Goal: Task Accomplishment & Management: Use online tool/utility

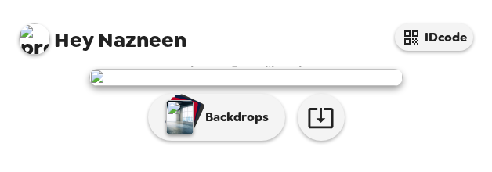
scroll to position [394, 0]
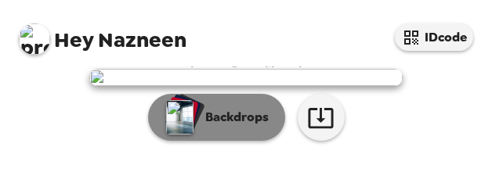
click at [225, 106] on button "Backdrops" at bounding box center [216, 117] width 137 height 47
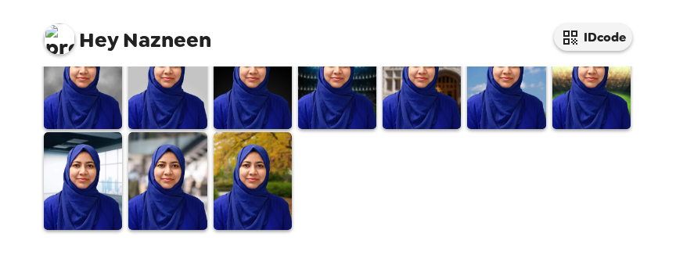
scroll to position [607, 0]
click at [562, 129] on img at bounding box center [592, 80] width 78 height 98
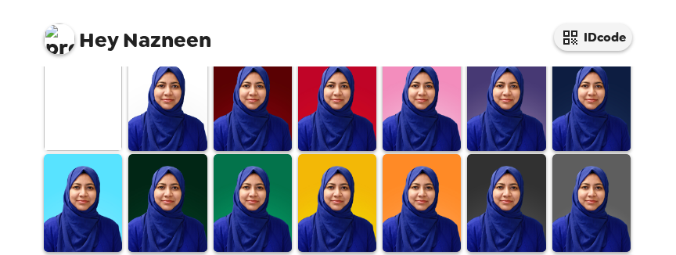
scroll to position [460, 0]
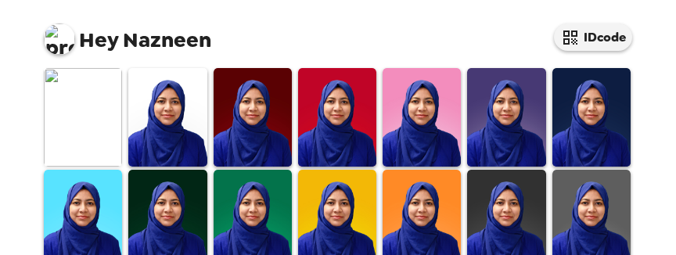
click at [214, 97] on img at bounding box center [253, 117] width 78 height 98
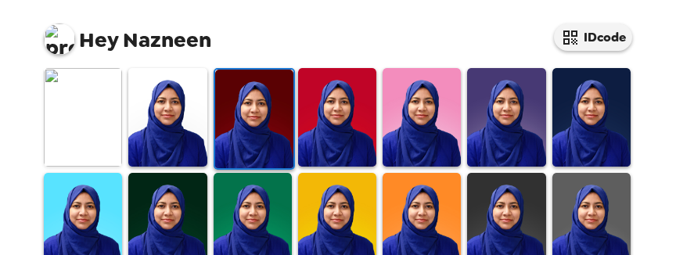
click at [193, 98] on img at bounding box center [167, 117] width 78 height 98
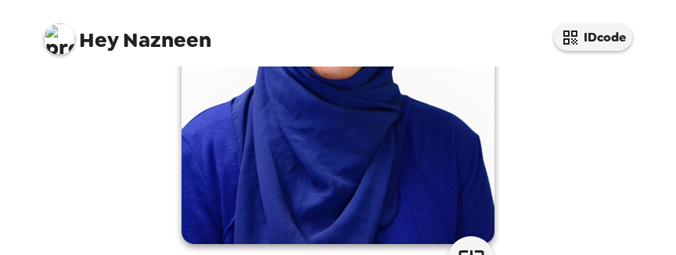
scroll to position [391, 0]
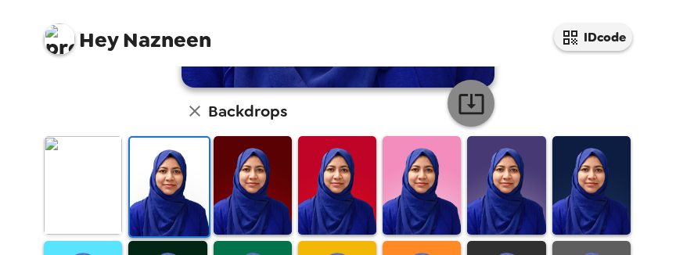
click at [466, 117] on icon "button" at bounding box center [471, 103] width 27 height 27
click at [611, 99] on div "[PERSON_NAME] , [DATE] Backdrops" at bounding box center [338, 113] width 595 height 860
click at [489, 197] on img at bounding box center [506, 185] width 78 height 98
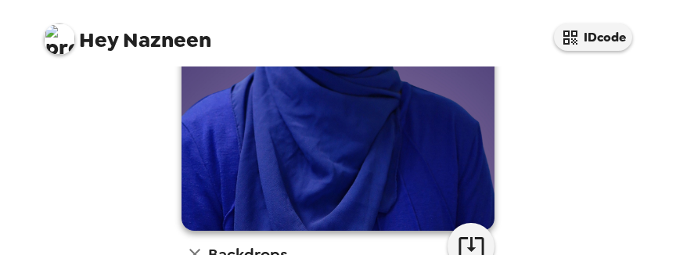
scroll to position [313, 0]
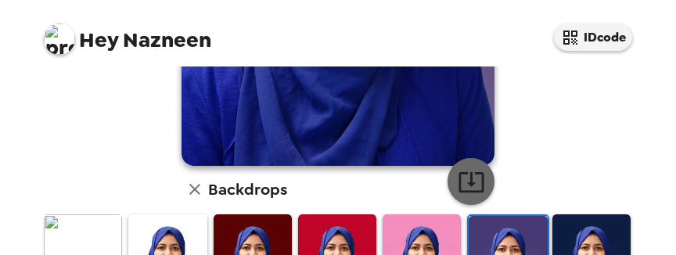
click at [474, 179] on icon "button" at bounding box center [471, 181] width 27 height 27
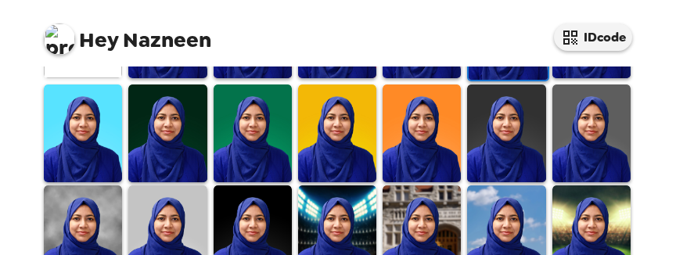
click at [415, 142] on img at bounding box center [422, 134] width 78 height 98
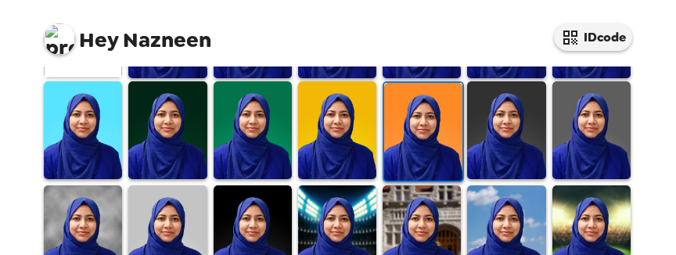
click at [330, 139] on img at bounding box center [337, 130] width 78 height 98
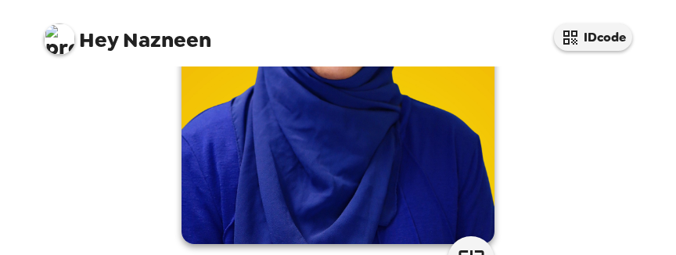
scroll to position [313, 0]
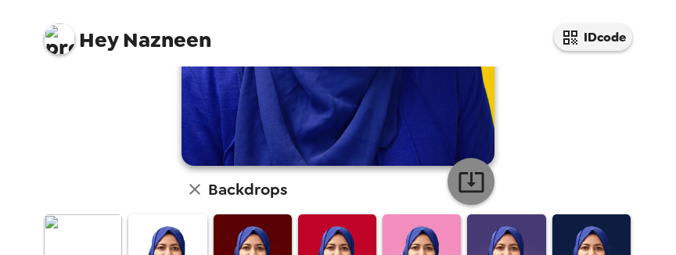
click at [463, 192] on icon "button" at bounding box center [471, 182] width 25 height 20
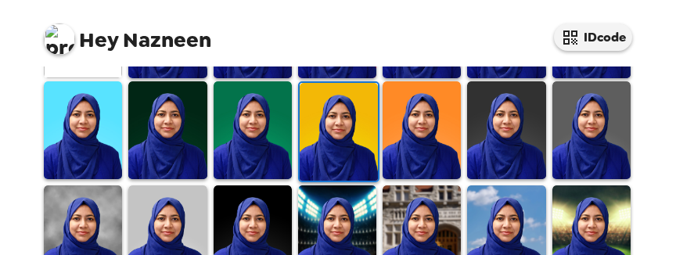
scroll to position [626, 0]
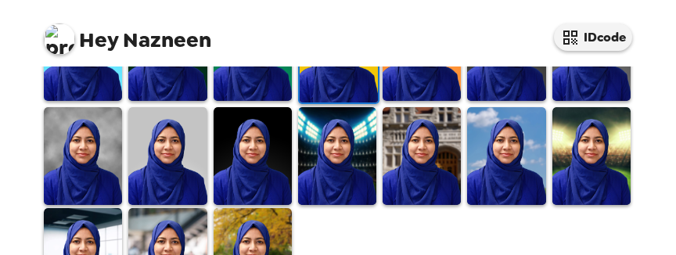
click at [273, 146] on img at bounding box center [253, 156] width 78 height 98
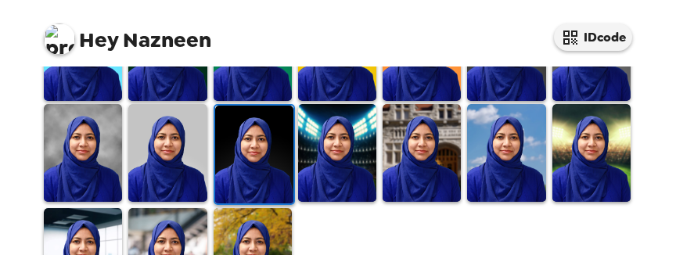
click at [88, 159] on img at bounding box center [83, 153] width 78 height 98
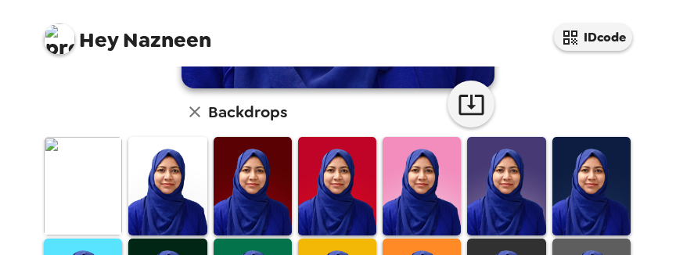
scroll to position [391, 0]
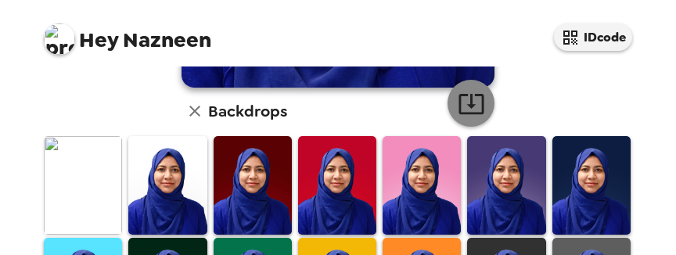
click at [463, 110] on icon "button" at bounding box center [471, 103] width 27 height 27
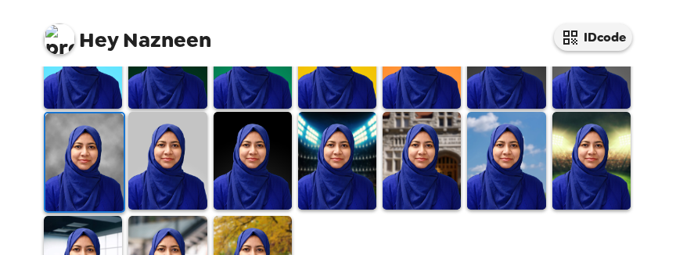
scroll to position [626, 0]
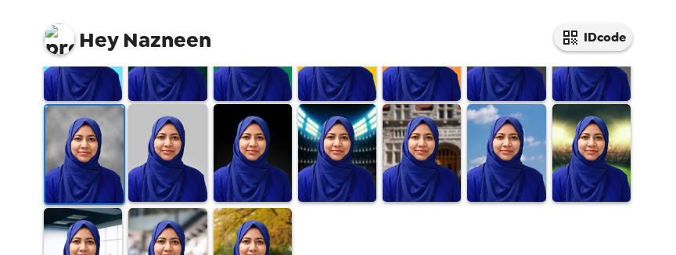
click at [225, 143] on img at bounding box center [253, 153] width 78 height 98
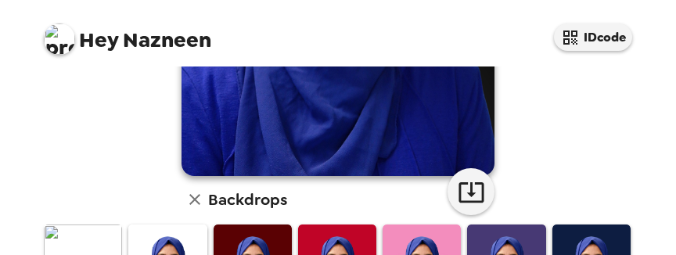
scroll to position [313, 0]
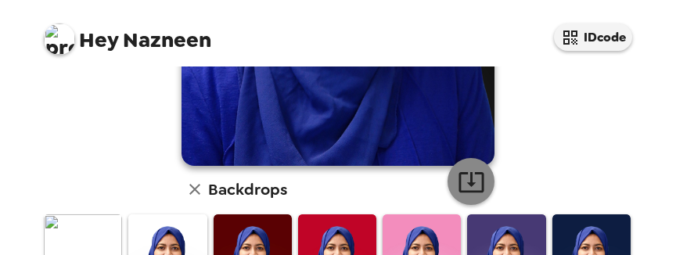
click at [458, 179] on icon "button" at bounding box center [471, 181] width 27 height 27
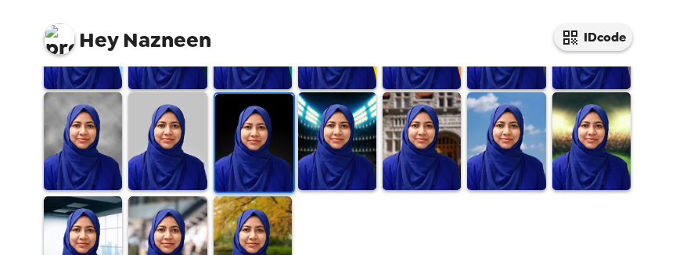
scroll to position [694, 0]
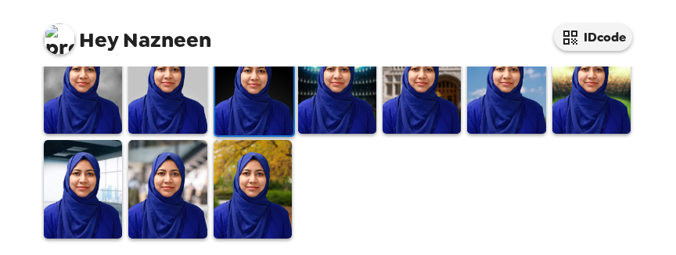
click at [164, 171] on img at bounding box center [167, 189] width 78 height 98
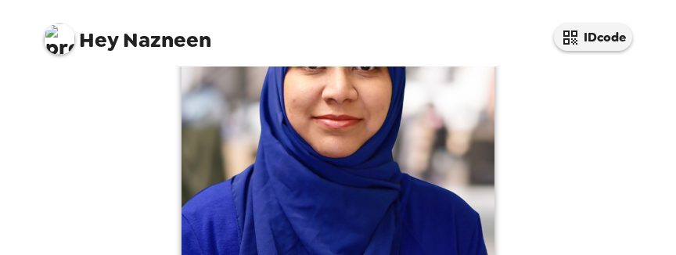
scroll to position [313, 0]
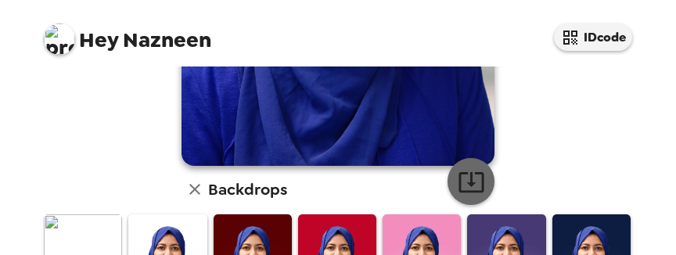
click at [467, 194] on icon "button" at bounding box center [471, 181] width 27 height 27
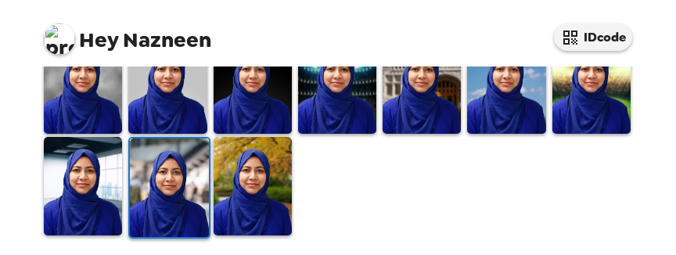
scroll to position [616, 0]
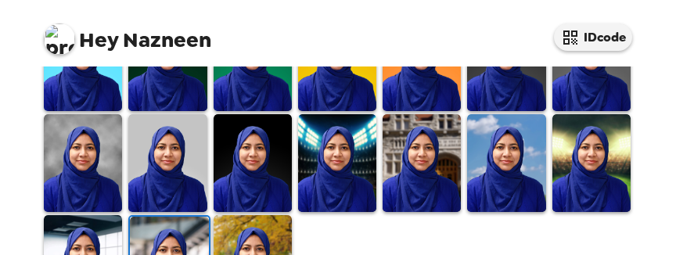
click at [399, 186] on img at bounding box center [422, 163] width 78 height 98
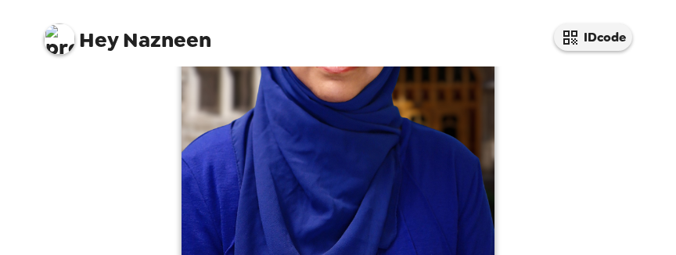
scroll to position [303, 0]
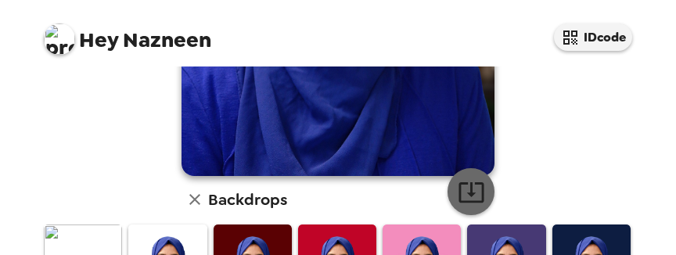
click at [474, 200] on icon "button" at bounding box center [471, 192] width 27 height 27
